Goal: Task Accomplishment & Management: Use online tool/utility

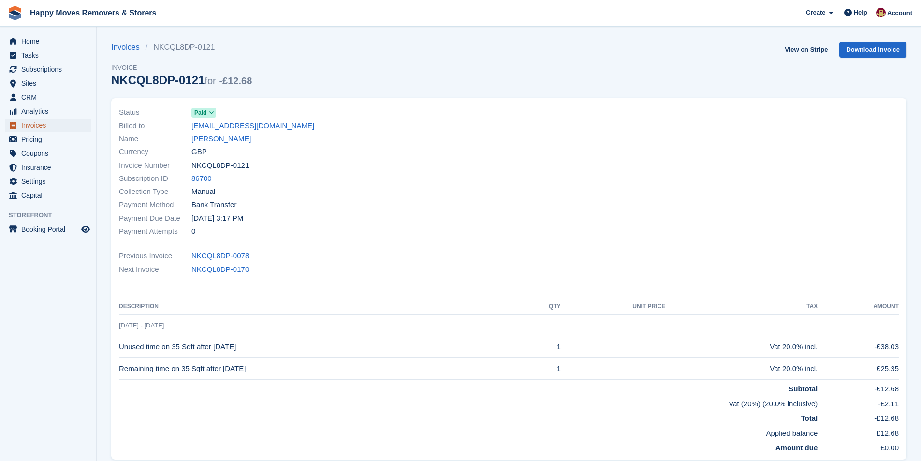
click at [44, 123] on span "Invoices" at bounding box center [50, 125] width 58 height 14
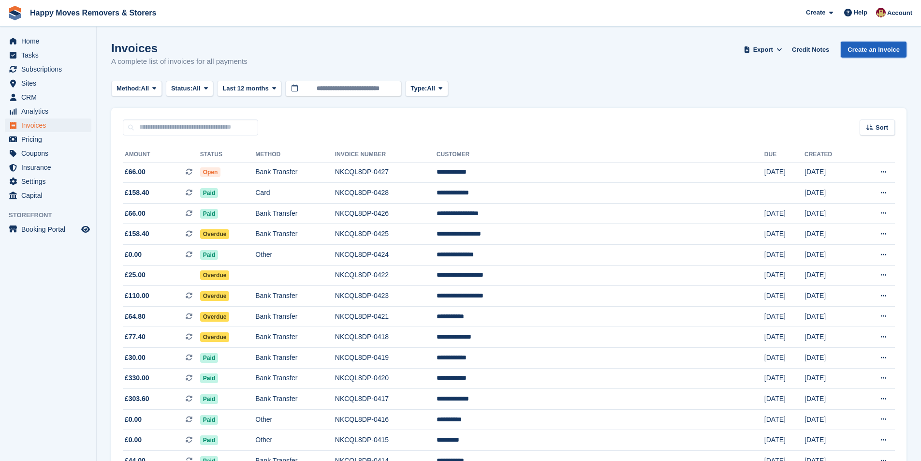
click at [866, 50] on link "Create an Invoice" at bounding box center [873, 50] width 66 height 16
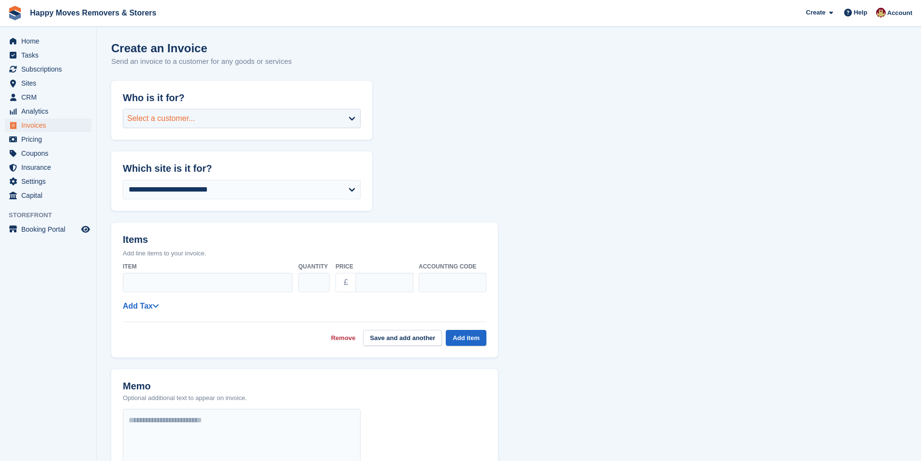
click at [259, 112] on div "Select a customer..." at bounding box center [242, 118] width 238 height 19
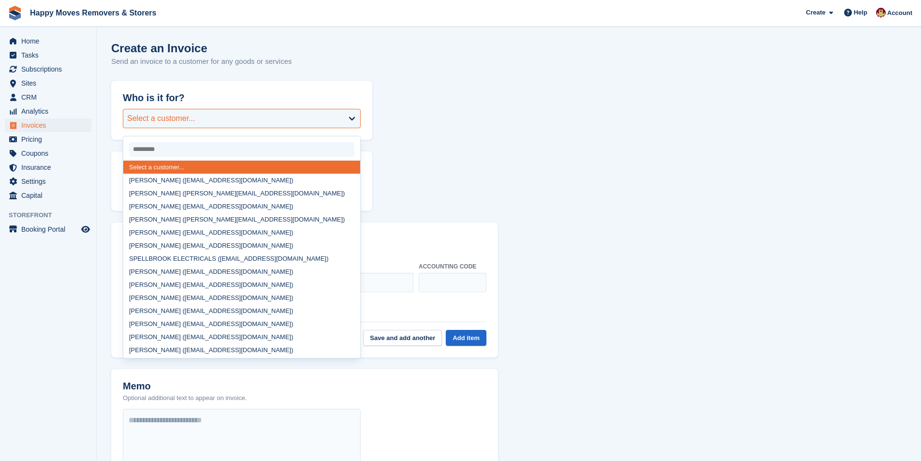
click at [259, 112] on div "Select a customer..." at bounding box center [242, 118] width 238 height 19
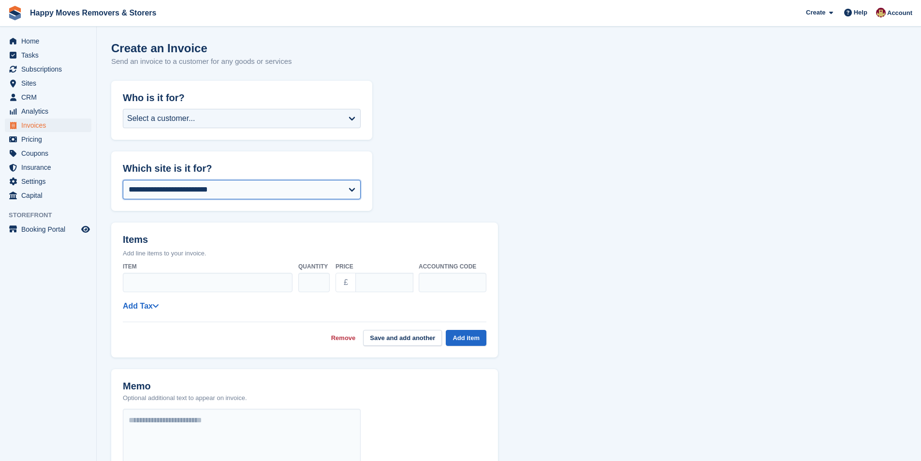
click at [307, 191] on select "**********" at bounding box center [242, 189] width 238 height 19
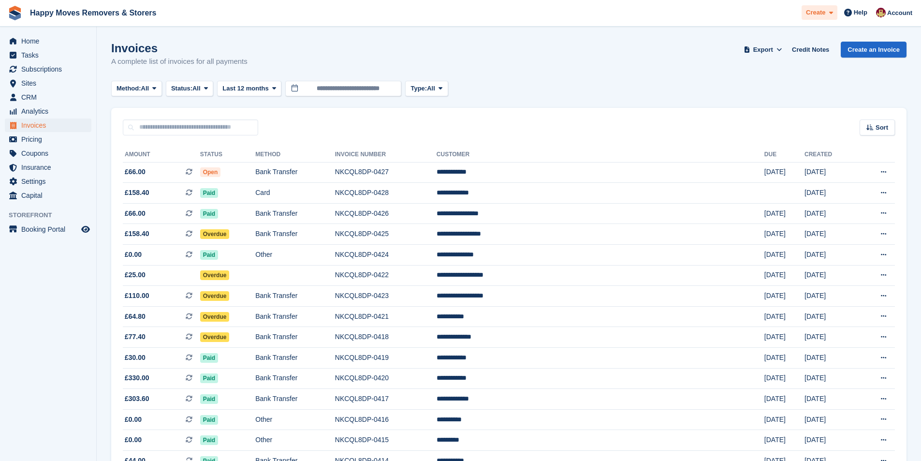
click at [833, 13] on icon at bounding box center [831, 13] width 4 height 6
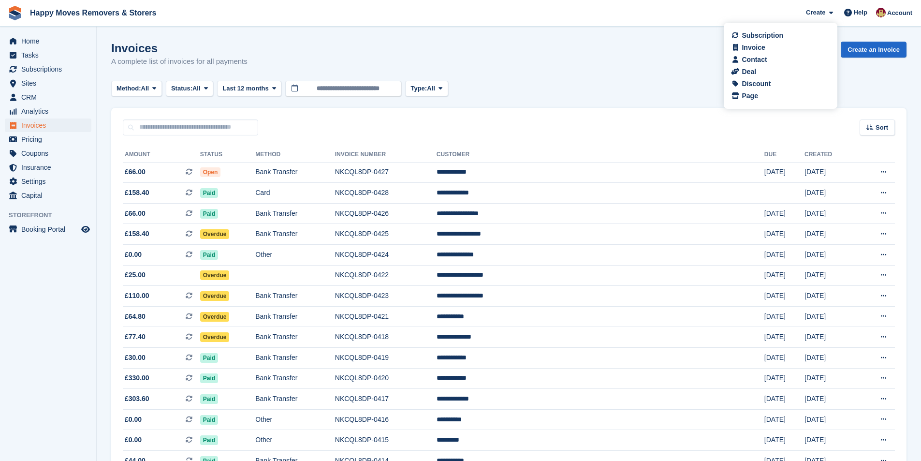
click at [587, 73] on div "Invoices A complete list of invoices for all payments Export Export Invoices Ex…" at bounding box center [508, 60] width 795 height 37
